Goal: Task Accomplishment & Management: Complete application form

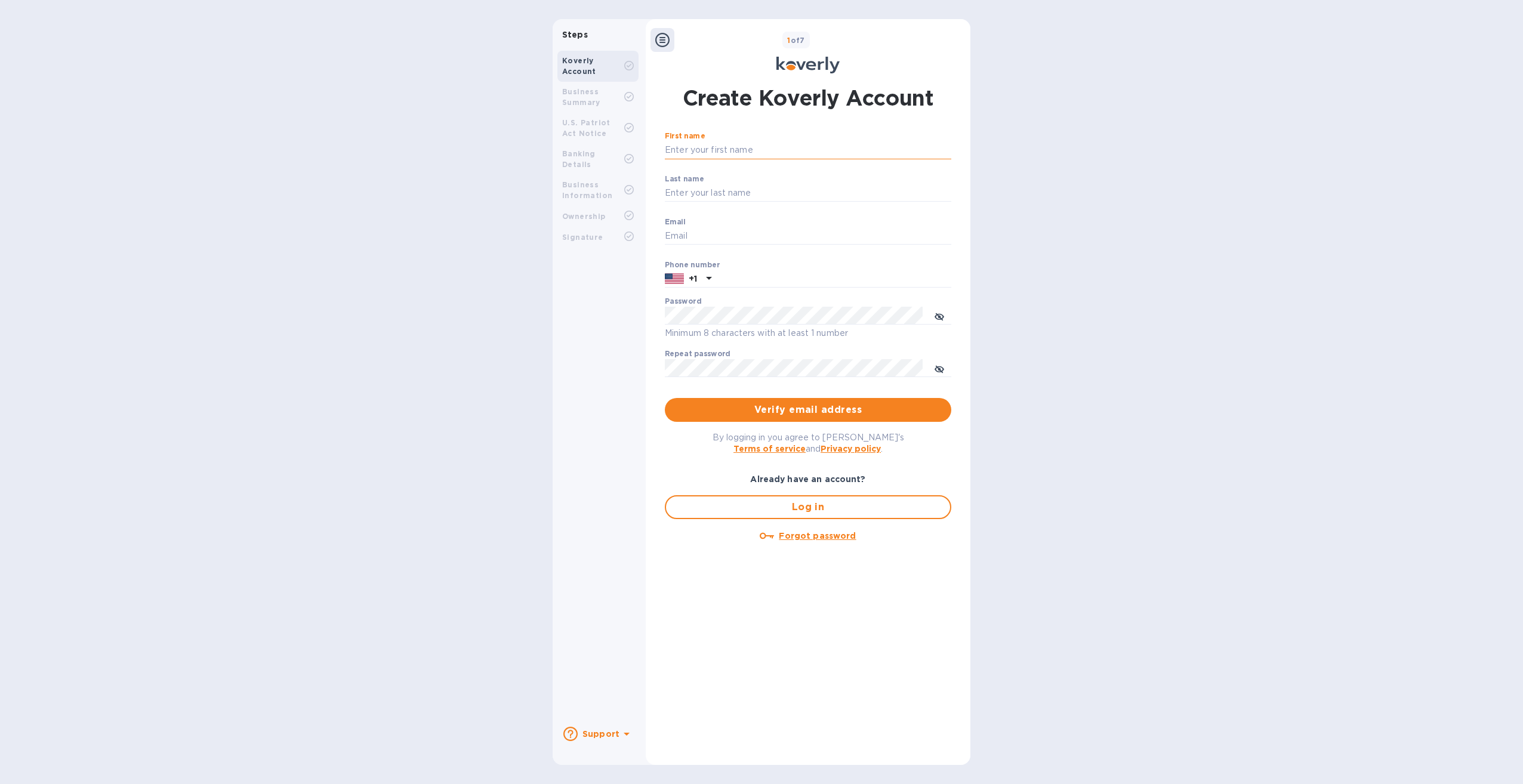
click at [511, 146] on input "First name" at bounding box center [808, 150] width 286 height 18
type input "[PERSON_NAME]"
type input "[EMAIL_ADDRESS][DOMAIN_NAME]"
drag, startPoint x: 683, startPoint y: 234, endPoint x: 661, endPoint y: 231, distance: 22.2
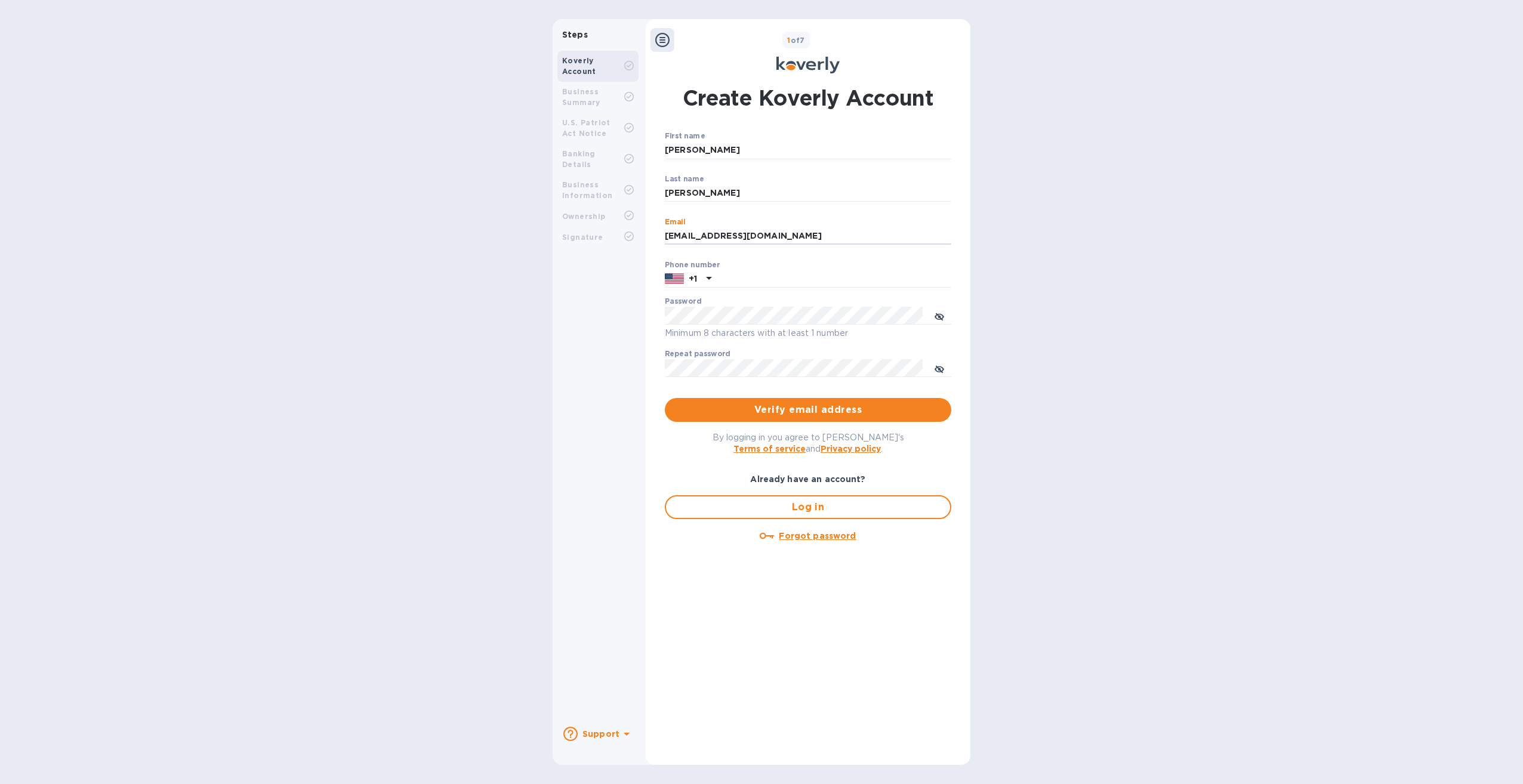
click at [511, 231] on div "Create Koverly Account First name [PERSON_NAME] ​ Last name [PERSON_NAME] ​ Ema…" at bounding box center [808, 415] width 298 height 666
click at [511, 94] on div "Business Summary" at bounding box center [593, 97] width 62 height 21
click at [511, 101] on b "Business Summary" at bounding box center [581, 97] width 38 height 20
click at [511, 130] on div "U.S. Patriot Act Notice" at bounding box center [593, 128] width 62 height 21
click at [511, 153] on b "Banking Details" at bounding box center [579, 159] width 34 height 20
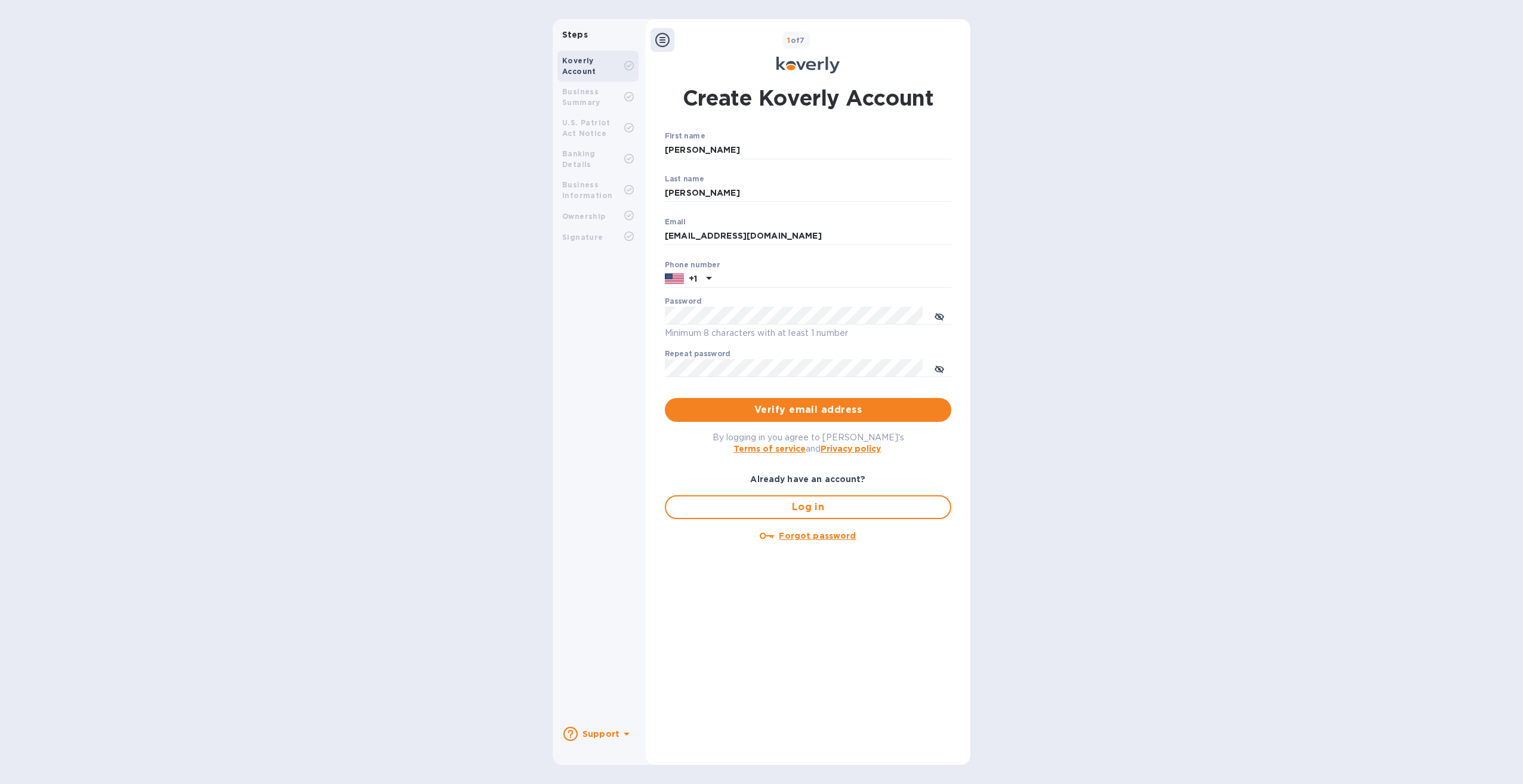
click at [511, 180] on b "Business Information" at bounding box center [587, 189] width 50 height 20
click at [511, 211] on div "Ownership" at bounding box center [598, 216] width 82 height 21
click at [511, 233] on b "Signature" at bounding box center [582, 237] width 41 height 9
